Goal: Information Seeking & Learning: Learn about a topic

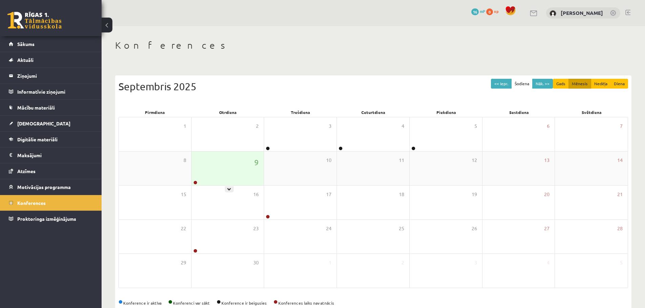
click at [226, 178] on div "9" at bounding box center [228, 169] width 72 height 34
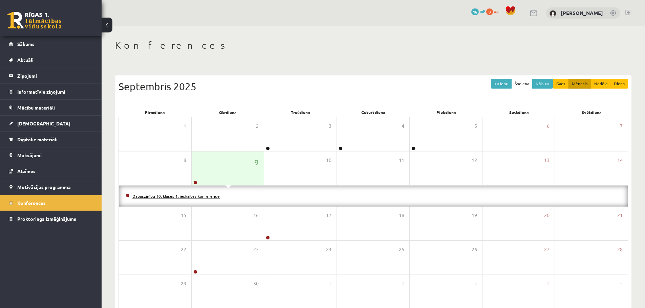
click at [203, 195] on link "Dabaszinību 10. klases 1. ieskaites konference" at bounding box center [175, 196] width 87 height 5
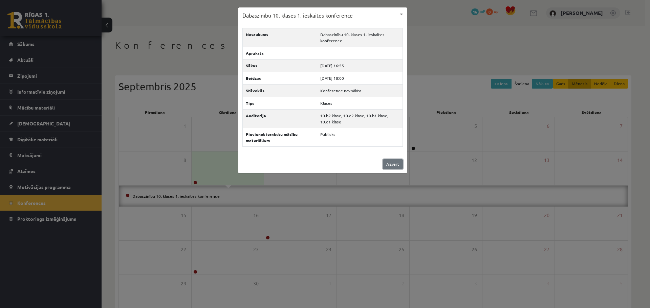
click at [329, 166] on link "Aizvērt" at bounding box center [393, 164] width 20 height 10
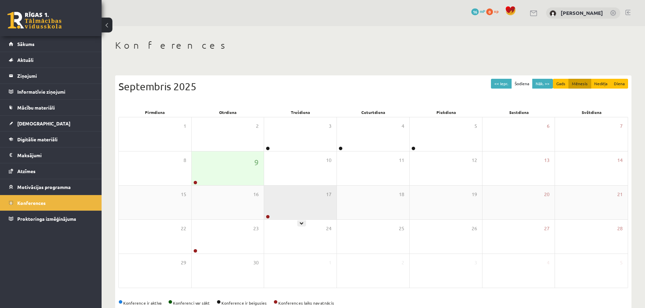
click at [293, 191] on div "17" at bounding box center [300, 203] width 72 height 34
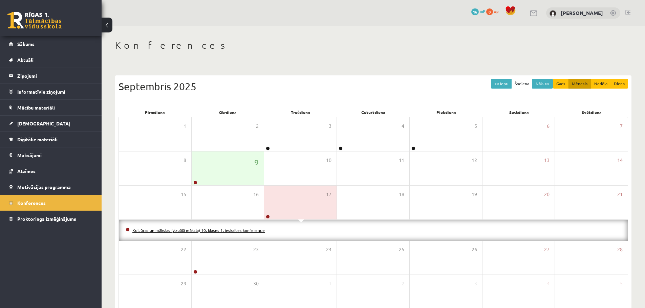
click at [218, 231] on link "Kultūras un mākslas (vizuālā māksla) 10. klases 1. ieskaites konference" at bounding box center [198, 230] width 132 height 5
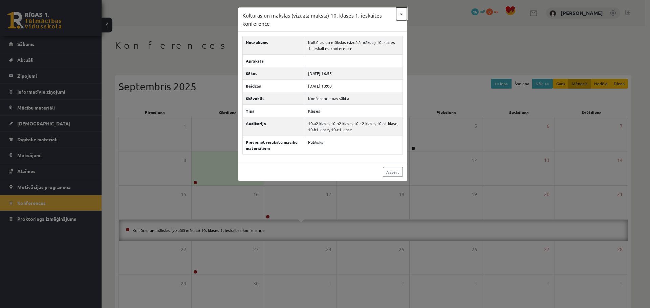
click at [329, 14] on button "×" at bounding box center [401, 13] width 11 height 13
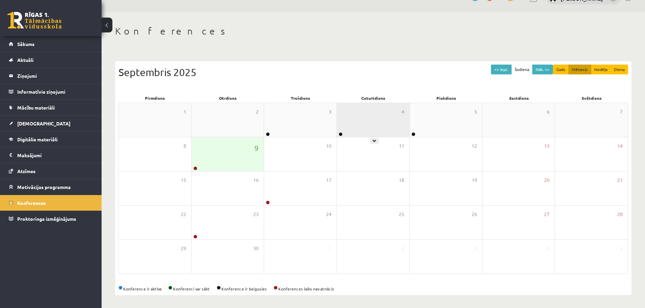
scroll to position [15, 0]
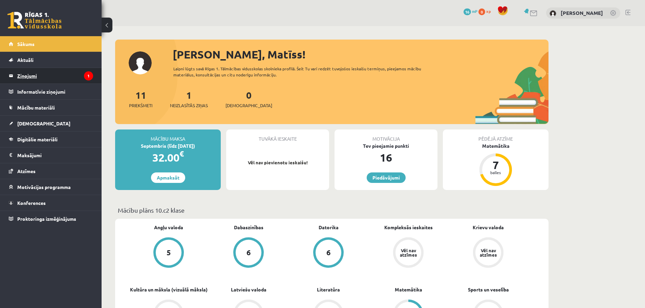
click at [57, 70] on legend "Ziņojumi 1" at bounding box center [55, 76] width 76 height 16
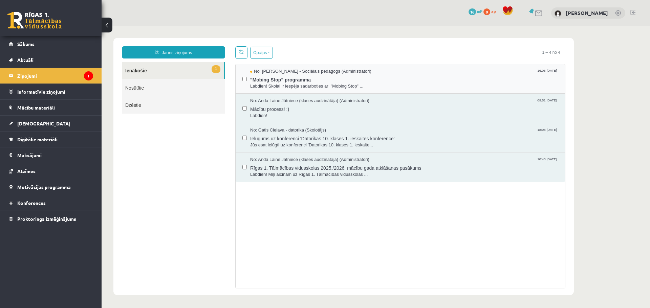
click at [326, 78] on span ""Mobing Stop" programma" at bounding box center [404, 79] width 308 height 8
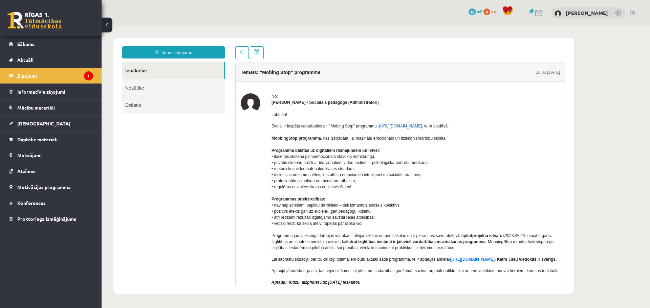
click at [422, 128] on link "https://mobbingstop.org/" at bounding box center [400, 126] width 43 height 5
click at [44, 80] on legend "Ziņojumi 1" at bounding box center [55, 76] width 76 height 16
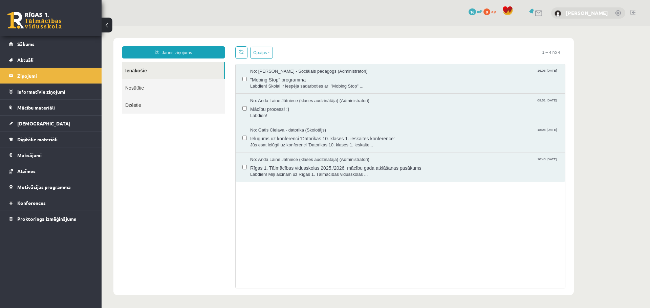
click at [588, 12] on link "[PERSON_NAME]" at bounding box center [586, 12] width 42 height 7
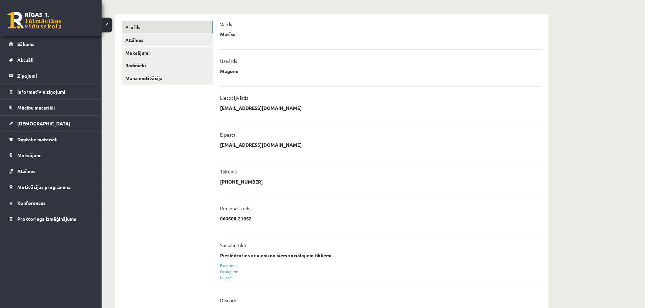
scroll to position [100, 0]
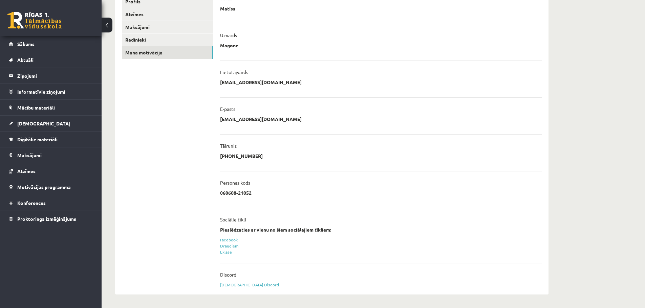
click at [154, 50] on link "Mana motivācija" at bounding box center [167, 52] width 91 height 13
